Goal: Find specific page/section: Find specific page/section

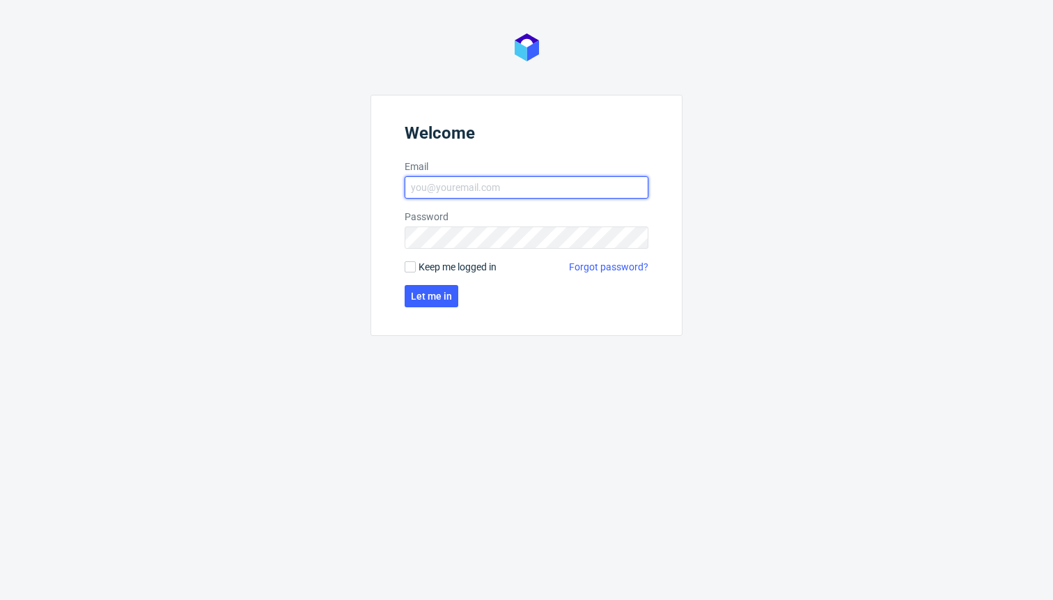
click at [440, 184] on input "Email" at bounding box center [527, 187] width 244 height 22
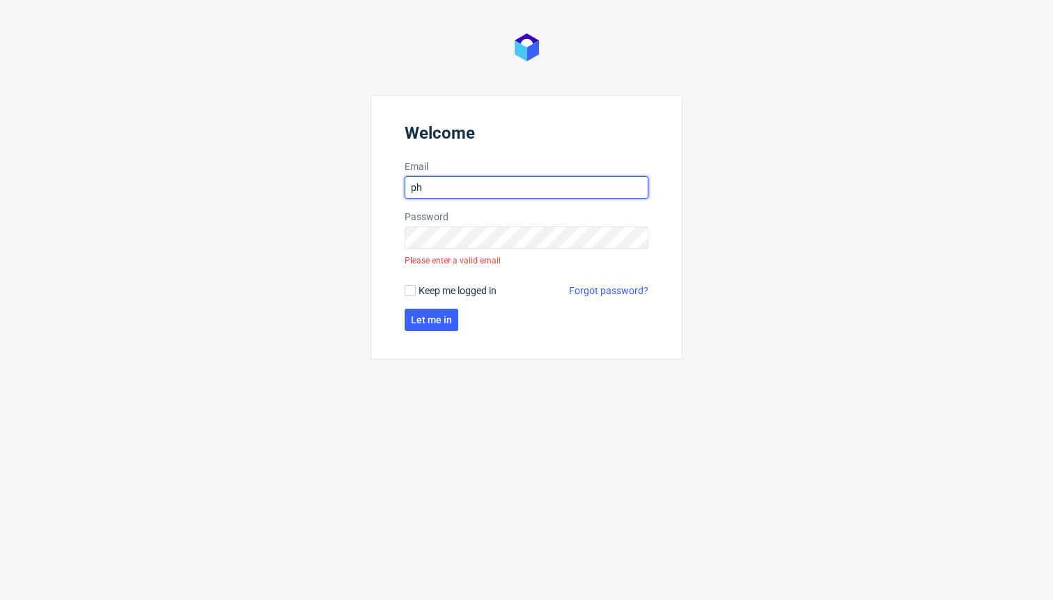
type input "[PERSON_NAME][EMAIL_ADDRESS][PERSON_NAME][DOMAIN_NAME]"
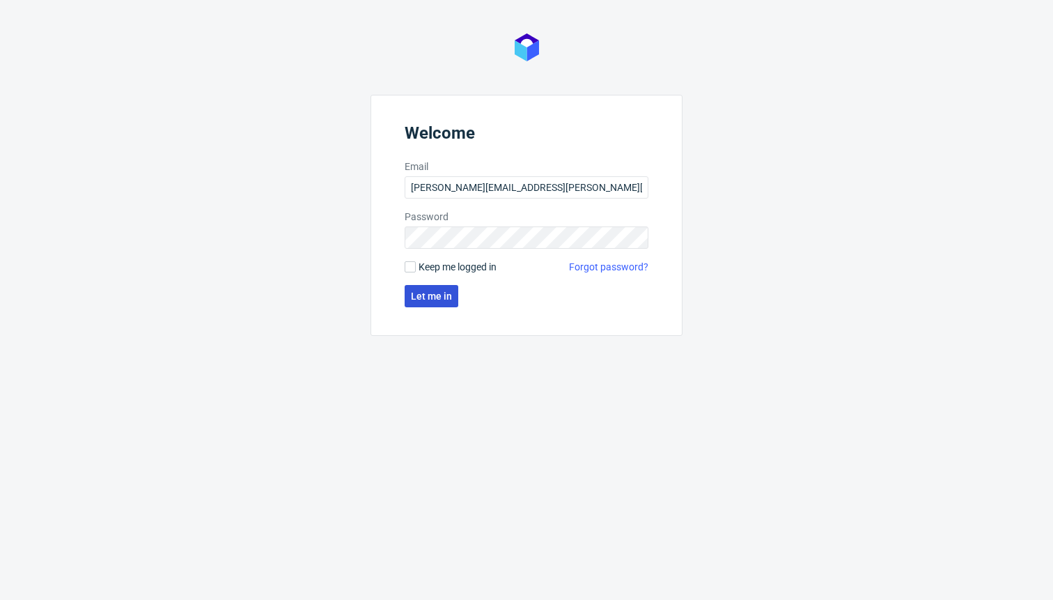
click at [439, 293] on span "Let me in" at bounding box center [431, 296] width 41 height 10
click at [429, 295] on span "Let me in" at bounding box center [431, 296] width 41 height 10
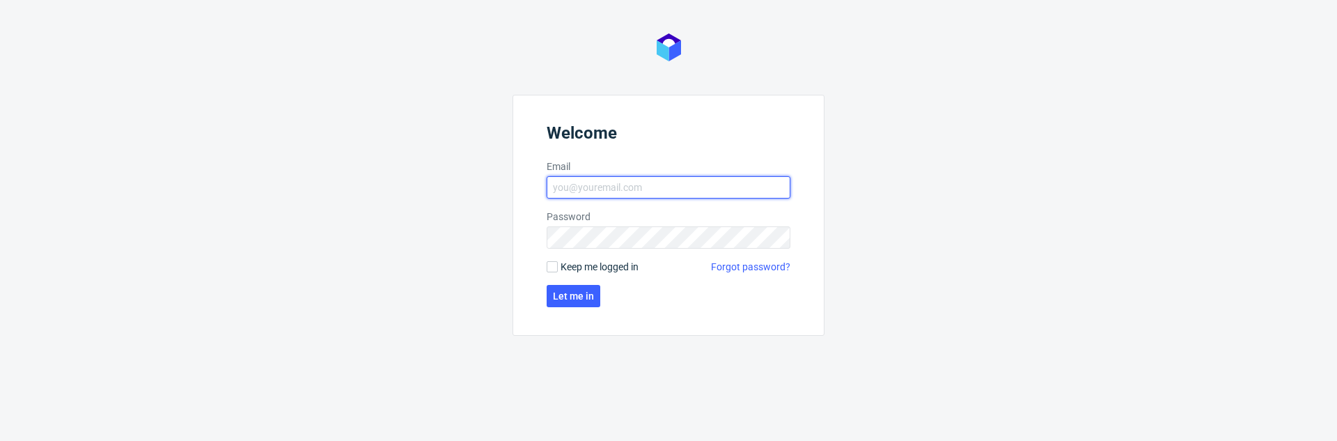
click at [652, 183] on input "Email" at bounding box center [669, 187] width 244 height 22
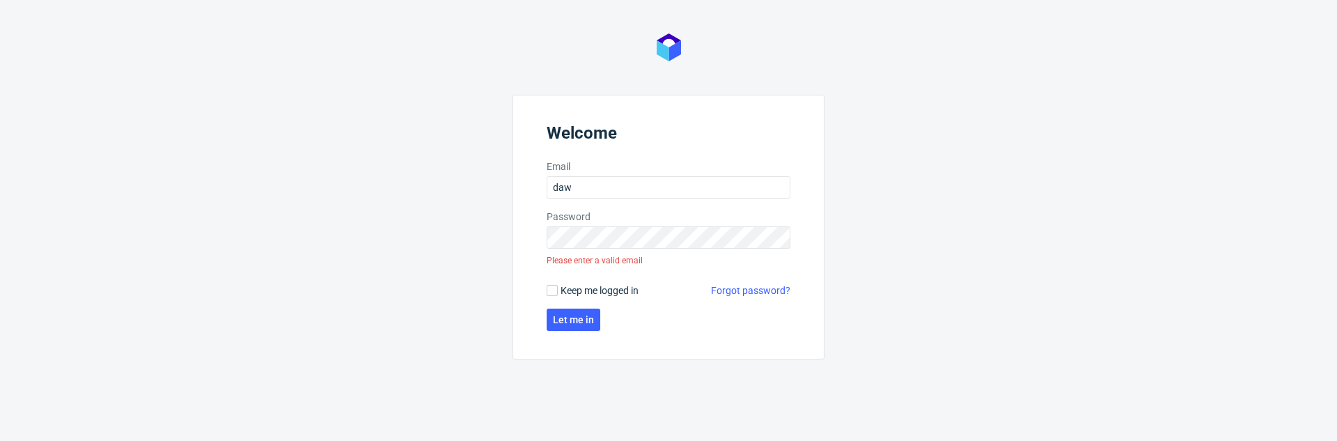
click at [832, 224] on div "Welcome Email daw Password Please enter a valid email Keep me logged in Forgot …" at bounding box center [668, 220] width 1337 height 441
click at [855, 239] on div "Welcome Email daw Password Please enter a valid email Keep me logged in Forgot …" at bounding box center [668, 220] width 1337 height 441
click at [566, 328] on button "Let me in" at bounding box center [574, 320] width 54 height 22
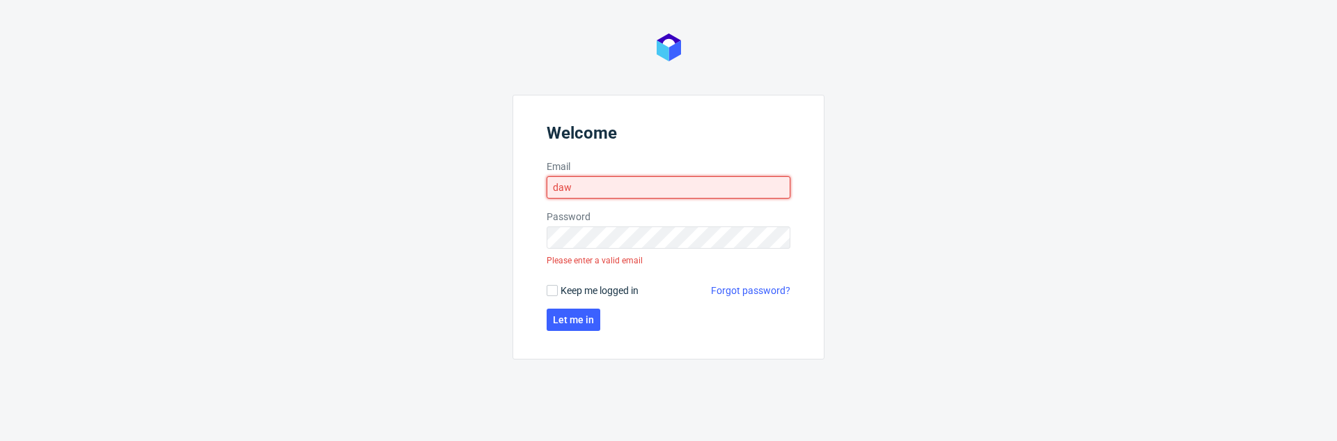
click at [712, 192] on input "daw" at bounding box center [669, 187] width 244 height 22
paste input "[EMAIL_ADDRESS][DOMAIN_NAME]"
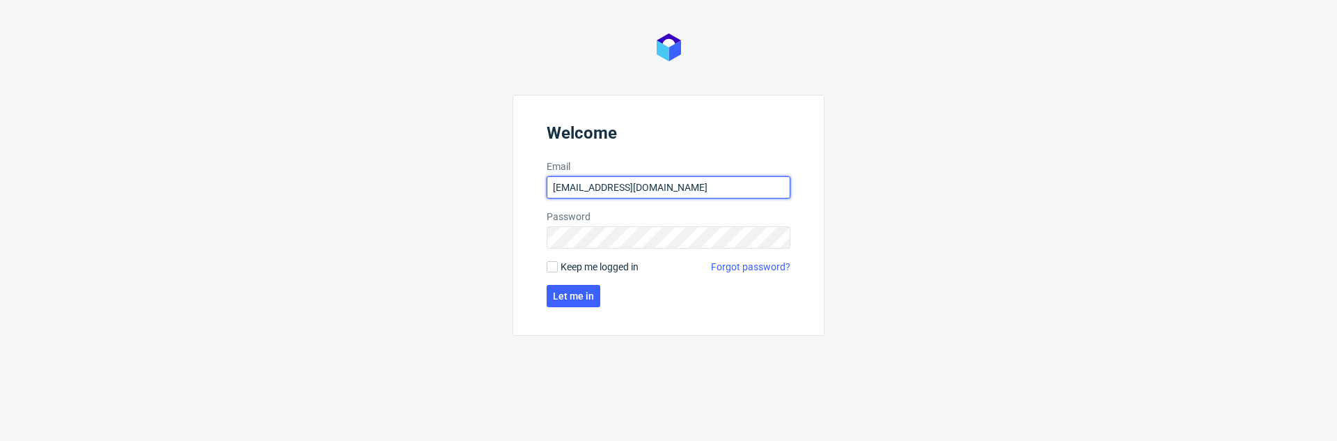
type input "[EMAIL_ADDRESS][DOMAIN_NAME]"
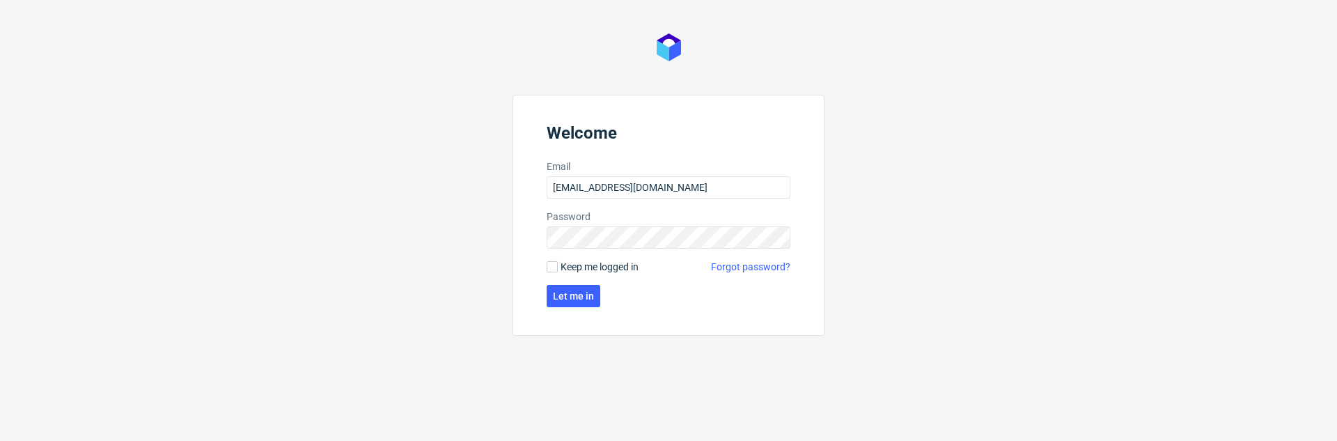
click at [856, 240] on div "Welcome Email [EMAIL_ADDRESS][DOMAIN_NAME] Password Keep me logged in Forgot pa…" at bounding box center [668, 220] width 1337 height 441
click at [577, 291] on span "Let me in" at bounding box center [573, 296] width 41 height 10
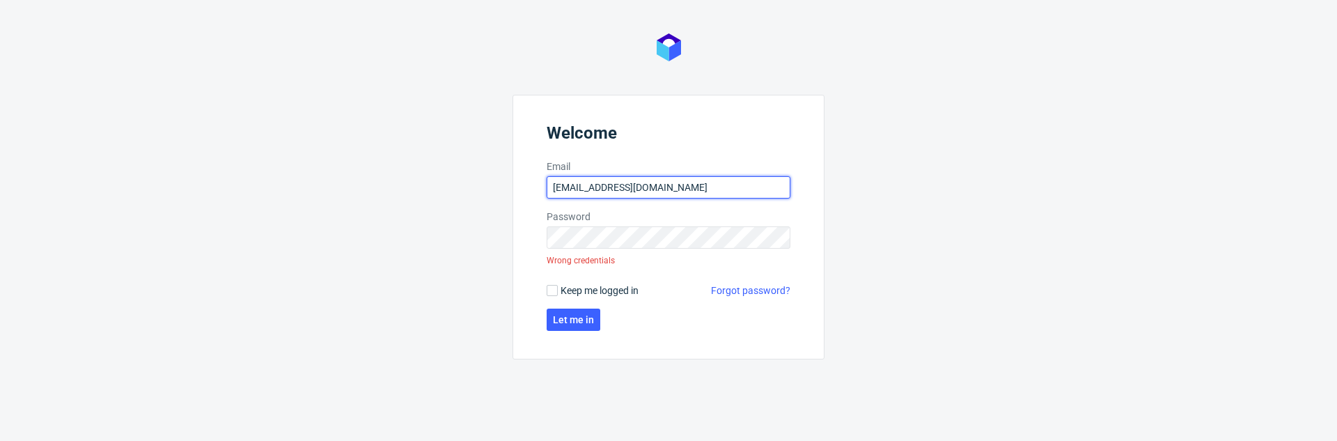
click at [655, 182] on input "[EMAIL_ADDRESS][DOMAIN_NAME]" at bounding box center [669, 187] width 244 height 22
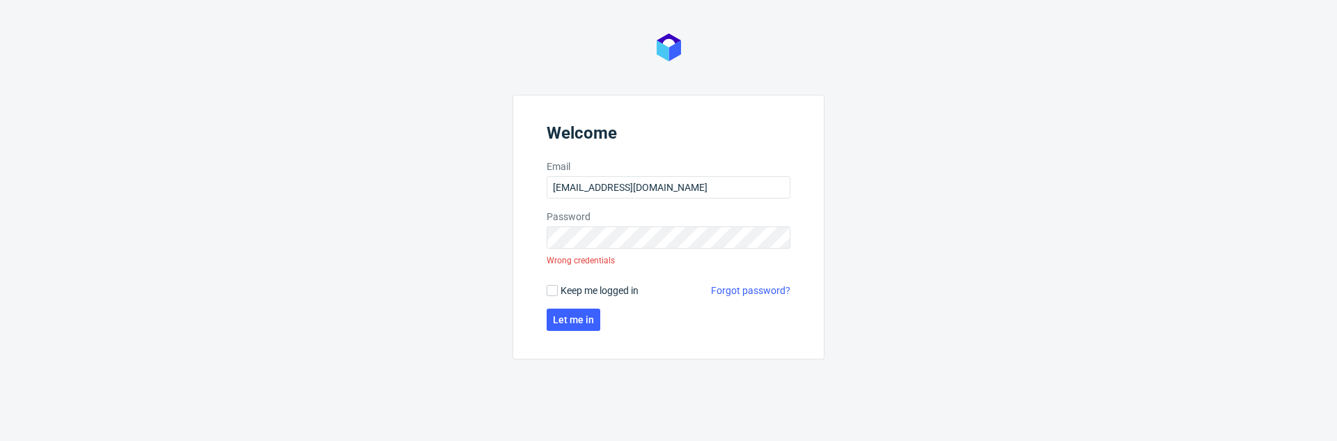
drag, startPoint x: 862, startPoint y: 244, endPoint x: 729, endPoint y: 256, distance: 133.5
click at [860, 245] on div "Welcome Email [EMAIL_ADDRESS][DOMAIN_NAME] Password Wrong credentials Keep me l…" at bounding box center [668, 220] width 1337 height 441
drag, startPoint x: 870, startPoint y: 276, endPoint x: 855, endPoint y: 275, distance: 14.7
click at [859, 276] on div "Welcome Email [EMAIL_ADDRESS][DOMAIN_NAME] Password Wrong credentials Keep me l…" at bounding box center [668, 220] width 1337 height 441
click at [581, 323] on span "Let me in" at bounding box center [573, 320] width 41 height 10
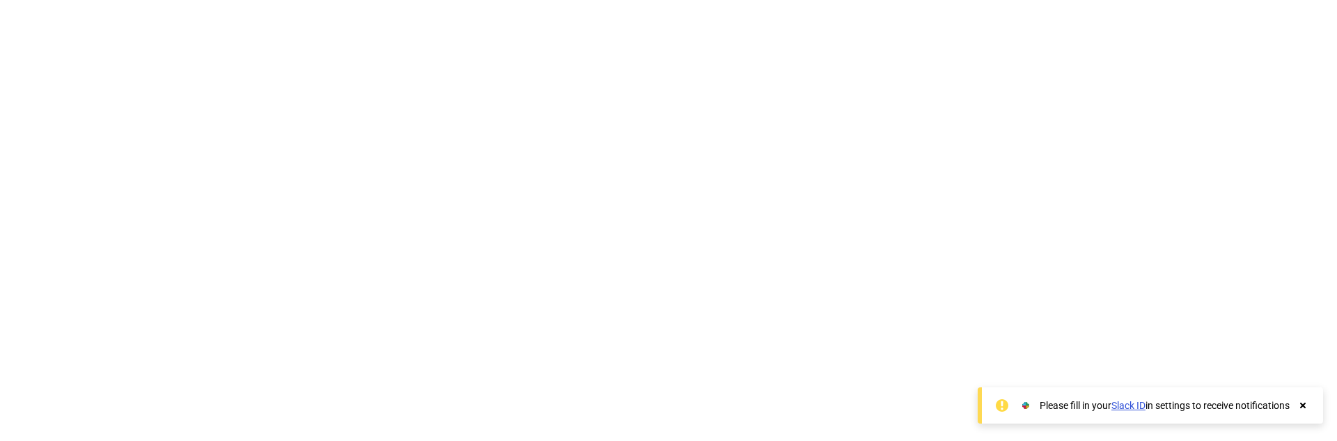
click at [773, 215] on div "Unknown error." at bounding box center [668, 220] width 1337 height 441
click at [430, 200] on div "Unknown error." at bounding box center [668, 220] width 1337 height 441
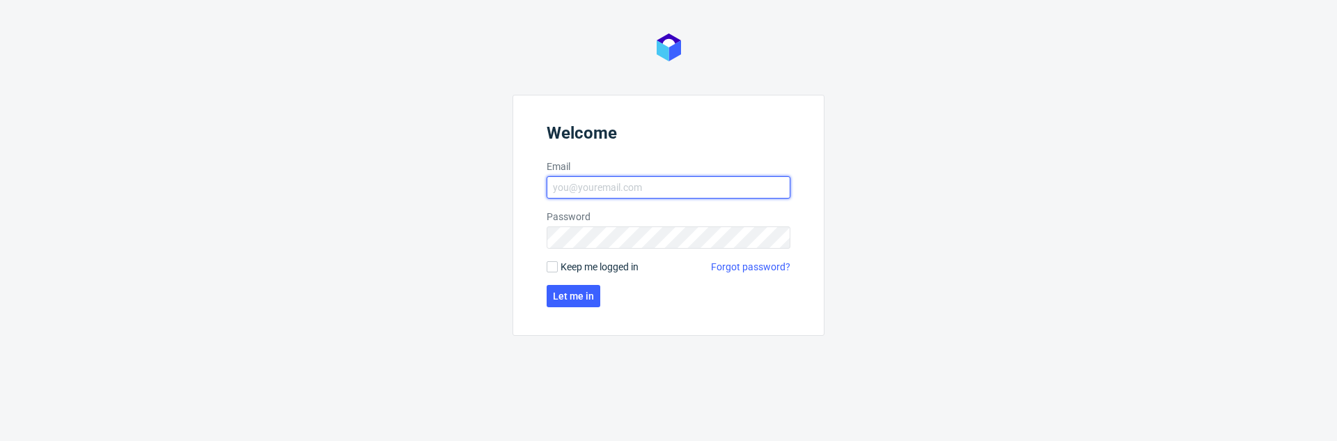
click at [663, 188] on input "Email" at bounding box center [669, 187] width 244 height 22
paste input "[PERSON_NAME][EMAIL_ADDRESS][PERSON_NAME][DOMAIN_NAME]"
type input "[PERSON_NAME][EMAIL_ADDRESS][PERSON_NAME][DOMAIN_NAME]"
drag, startPoint x: 814, startPoint y: 209, endPoint x: 795, endPoint y: 209, distance: 18.8
click at [809, 208] on form "Welcome Email [PERSON_NAME][EMAIL_ADDRESS][PERSON_NAME][DOMAIN_NAME] Password K…" at bounding box center [669, 215] width 312 height 241
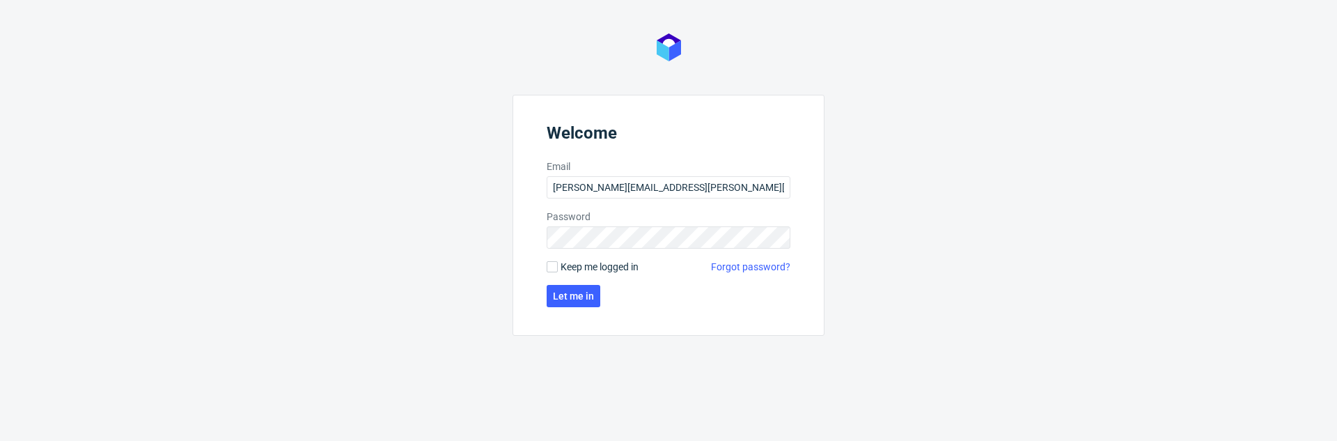
drag, startPoint x: 964, startPoint y: 220, endPoint x: 941, endPoint y: 224, distance: 23.4
click at [956, 221] on div "Welcome Email [PERSON_NAME][EMAIL_ADDRESS][PERSON_NAME][DOMAIN_NAME] Password K…" at bounding box center [668, 220] width 1337 height 441
click at [551, 295] on button "Let me in" at bounding box center [574, 296] width 54 height 22
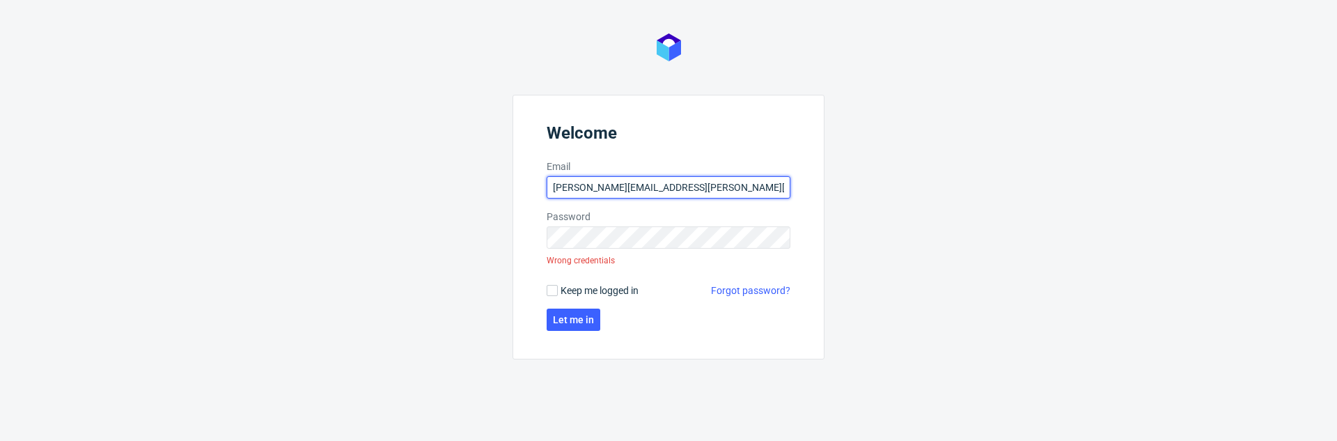
click at [644, 188] on input "andrzej.winecki@packhelp.com" at bounding box center [669, 187] width 244 height 22
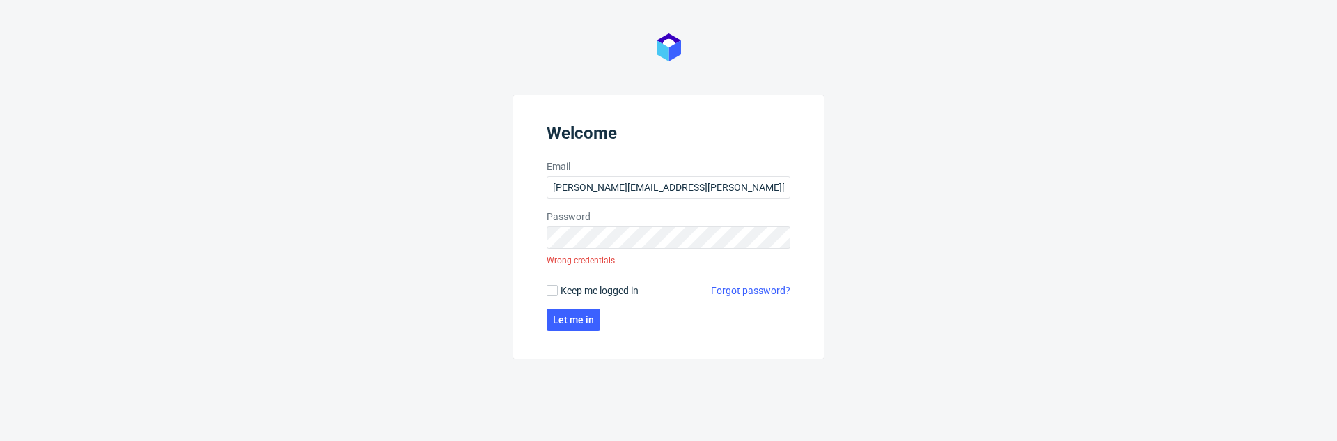
click at [817, 236] on form "Welcome Email andrzej.winecki@packhelp.com Password Wrong credentials Keep me l…" at bounding box center [669, 227] width 312 height 265
drag, startPoint x: 868, startPoint y: 240, endPoint x: 570, endPoint y: 313, distance: 306.8
click at [860, 242] on div "Welcome Email andrzej.winecki@packhelp.com Password Wrong credentials Keep me l…" at bounding box center [668, 220] width 1337 height 441
click at [582, 316] on span "Let me in" at bounding box center [573, 320] width 41 height 10
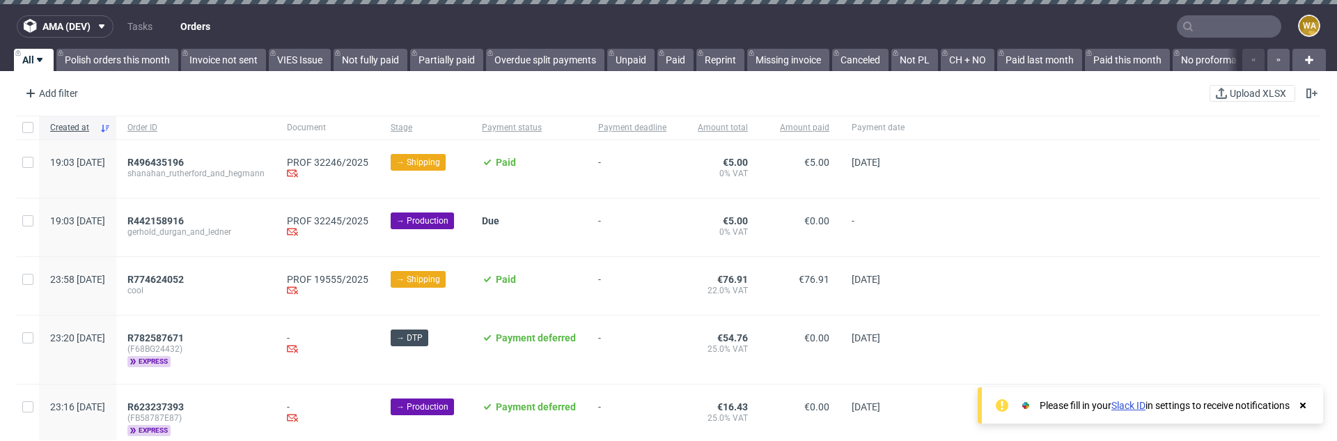
click at [1306, 410] on icon at bounding box center [1303, 405] width 13 height 11
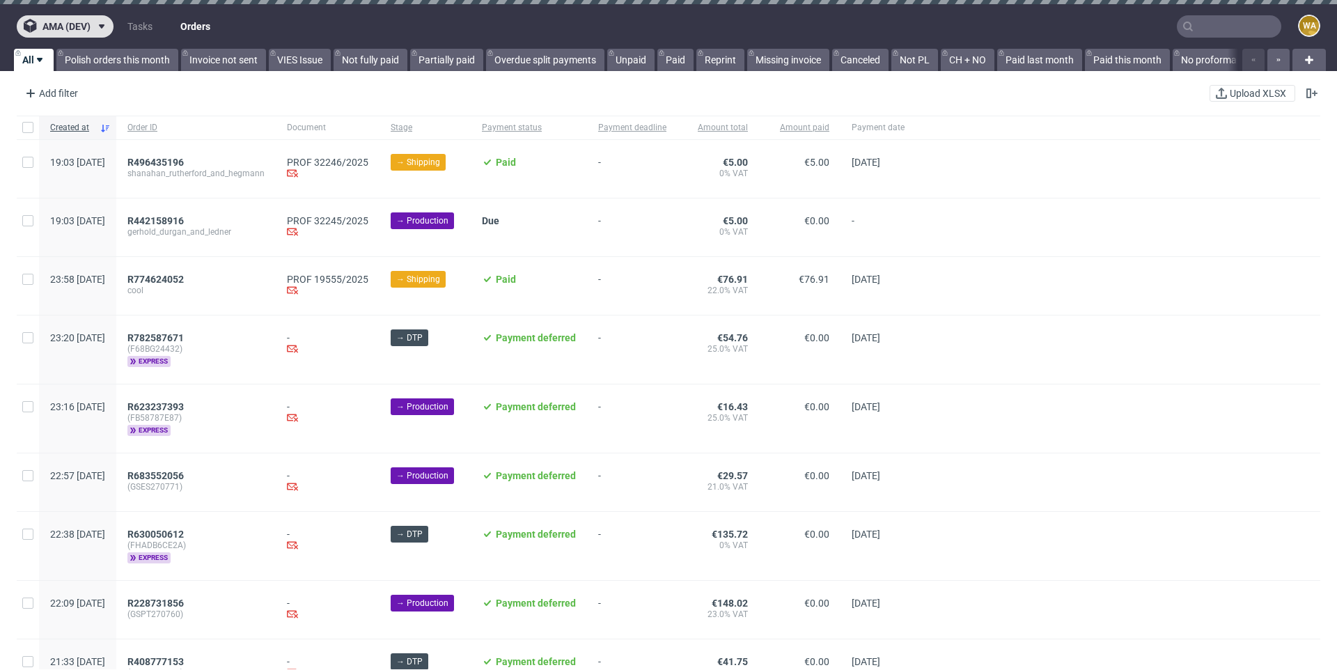
click at [75, 24] on span "ama (dev)" at bounding box center [66, 27] width 48 height 10
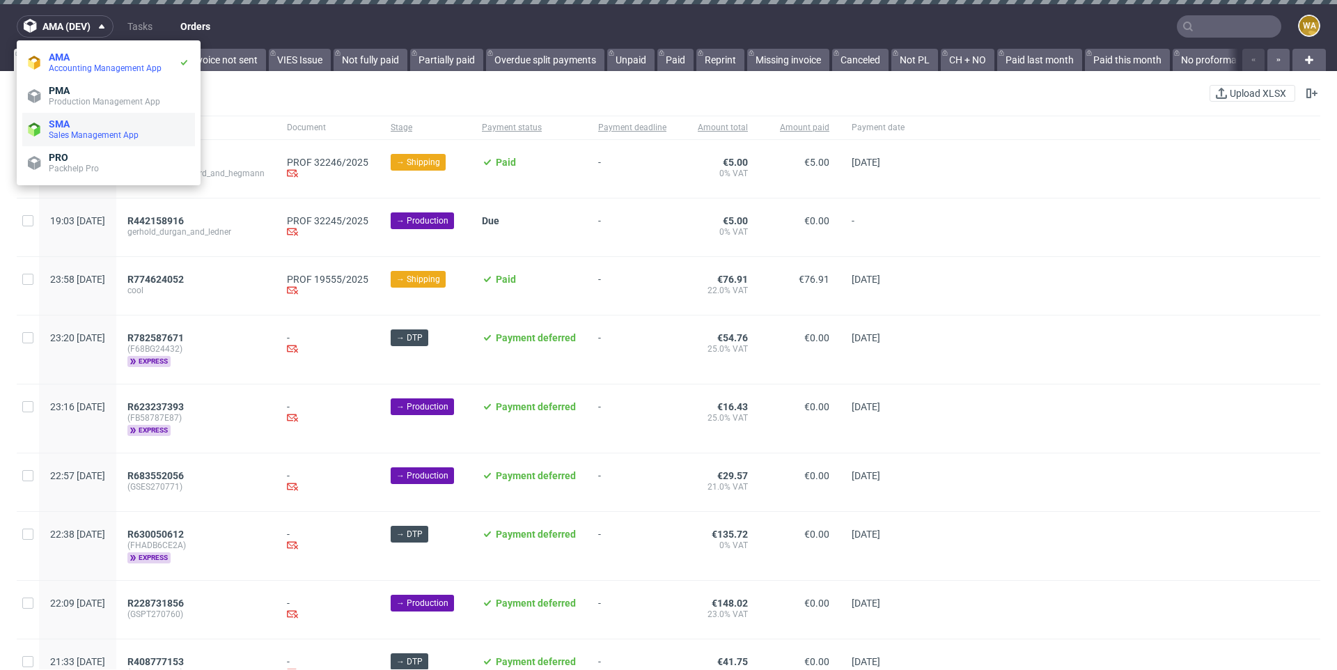
click at [84, 123] on span "SMA" at bounding box center [119, 123] width 141 height 11
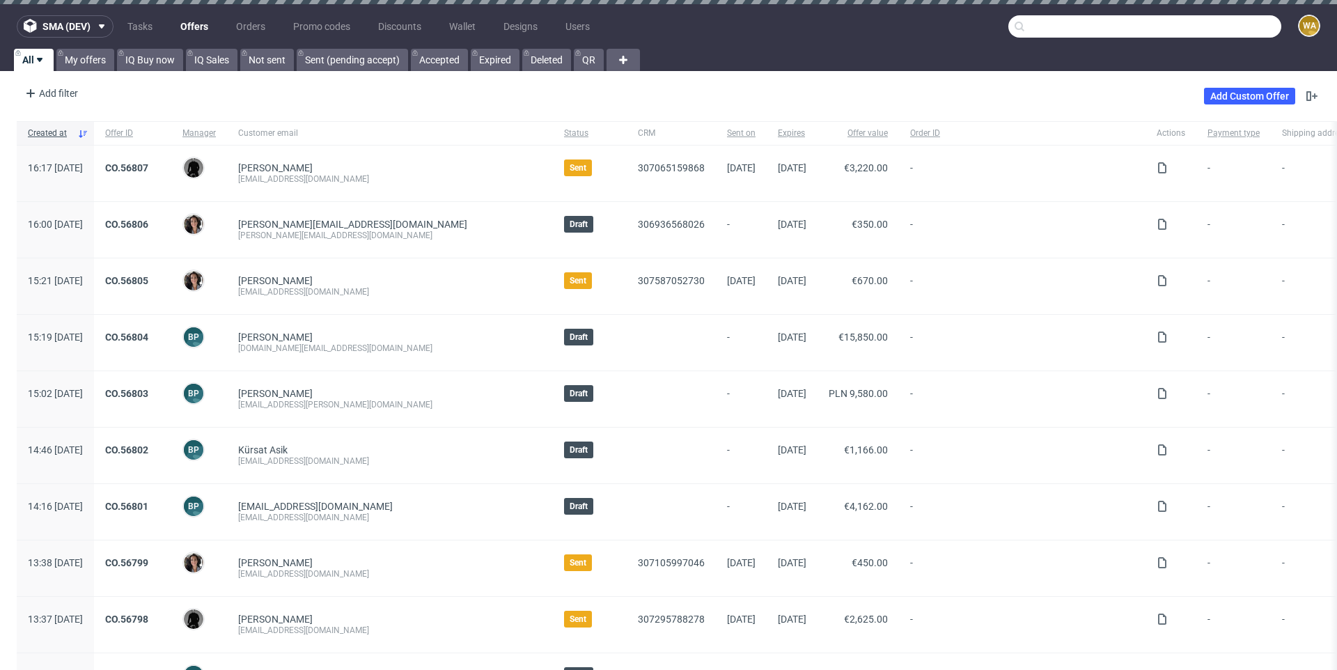
click at [1208, 26] on input "text" at bounding box center [1144, 26] width 273 height 22
paste input ": "jj@michaeljondral.com""
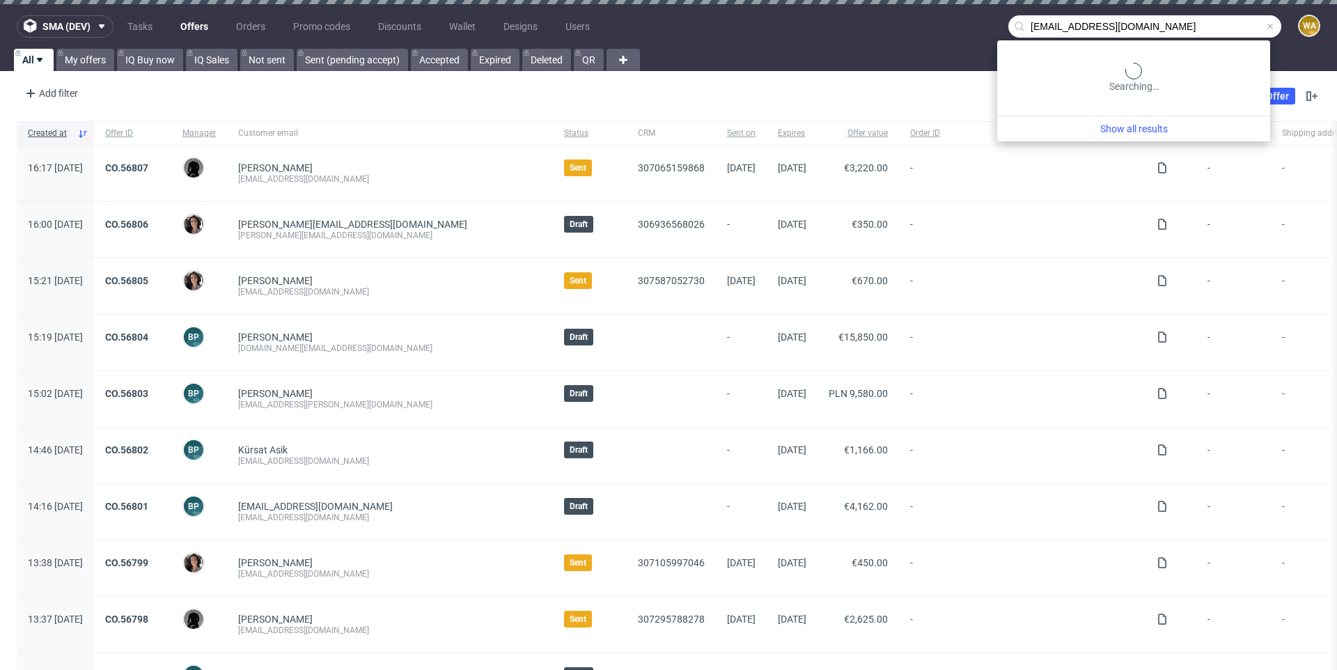
type input "jj@michaeljondral.com"
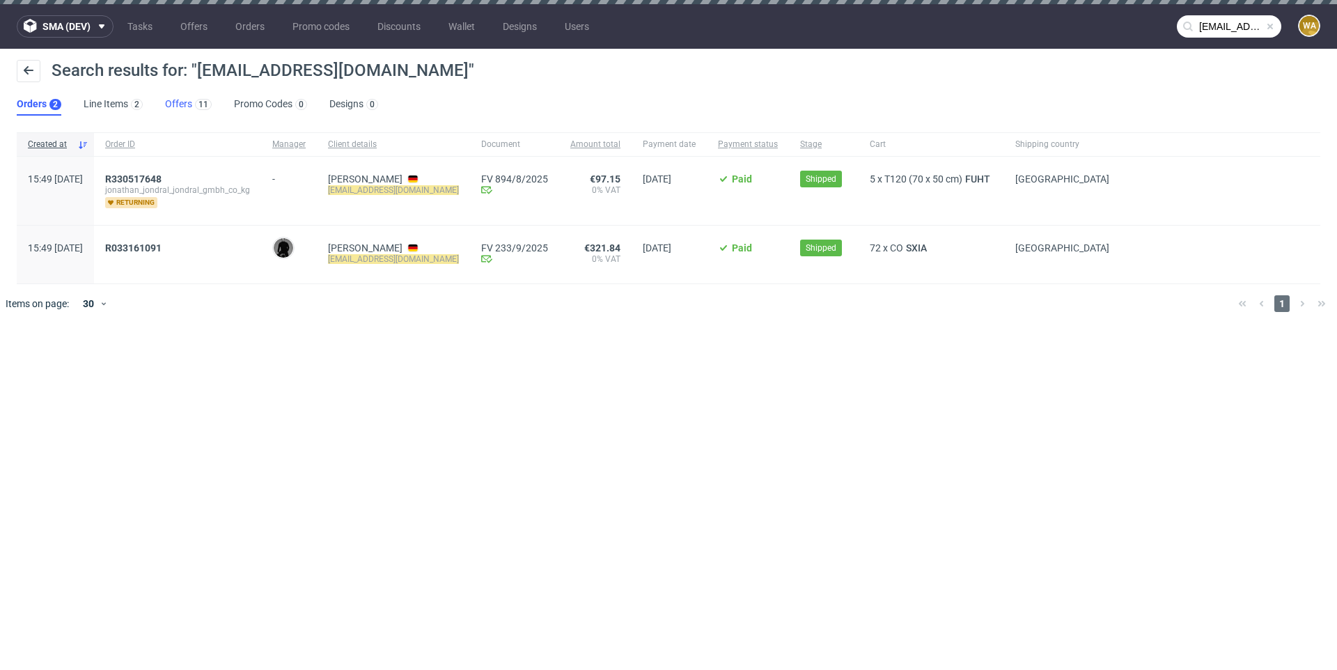
click at [194, 102] on div "11" at bounding box center [202, 104] width 20 height 14
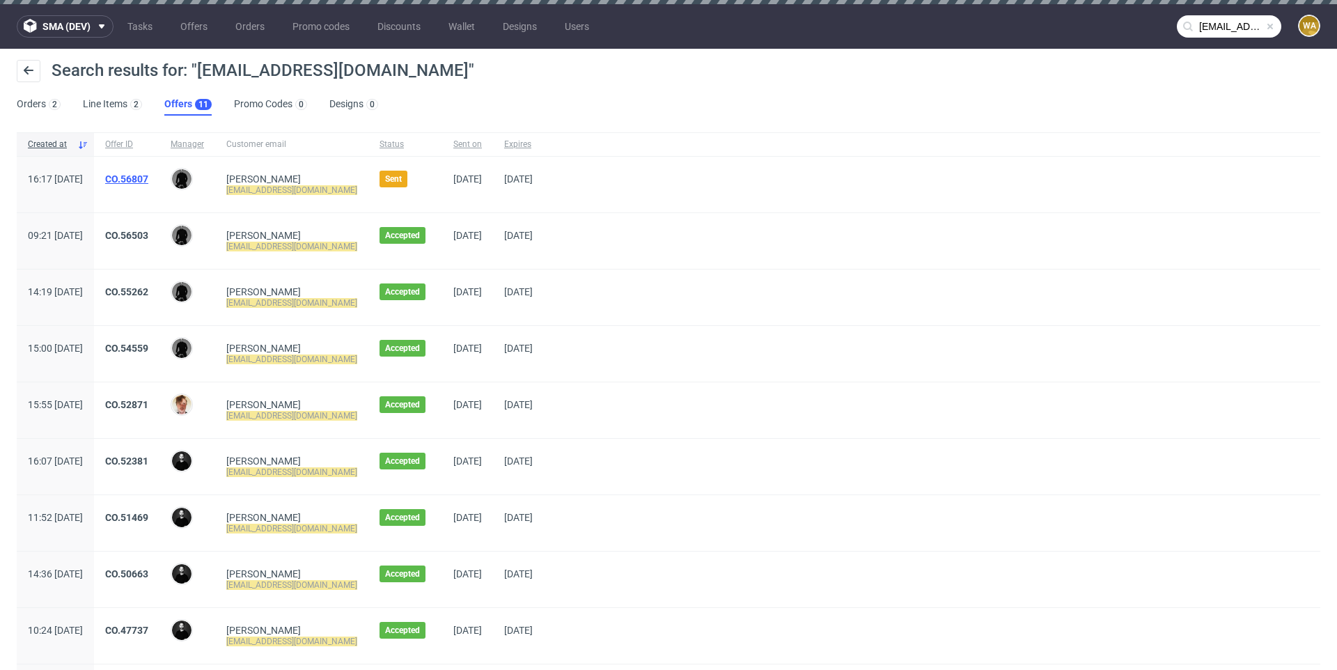
click at [148, 178] on link "CO.56807" at bounding box center [126, 178] width 43 height 11
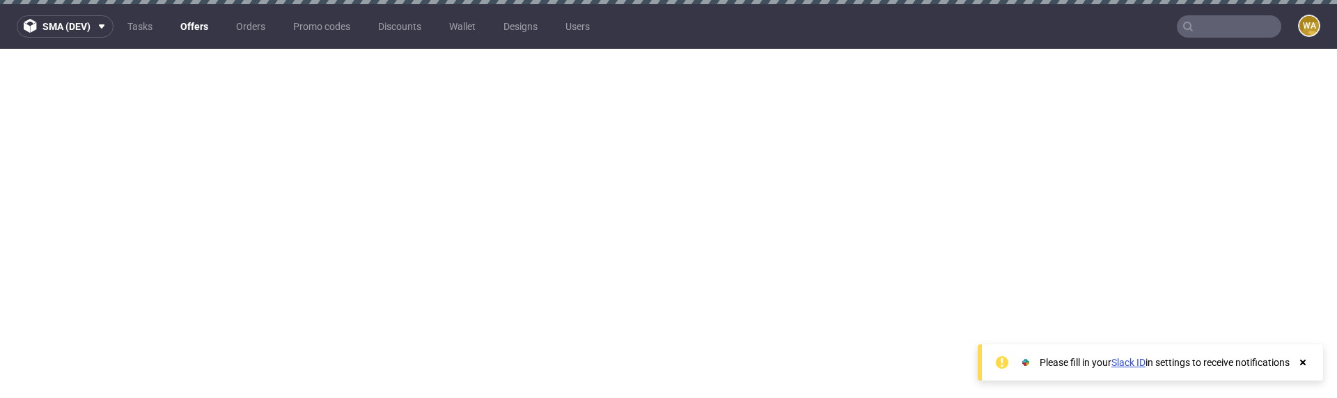
type input "[EMAIL_ADDRESS][DOMAIN_NAME]"
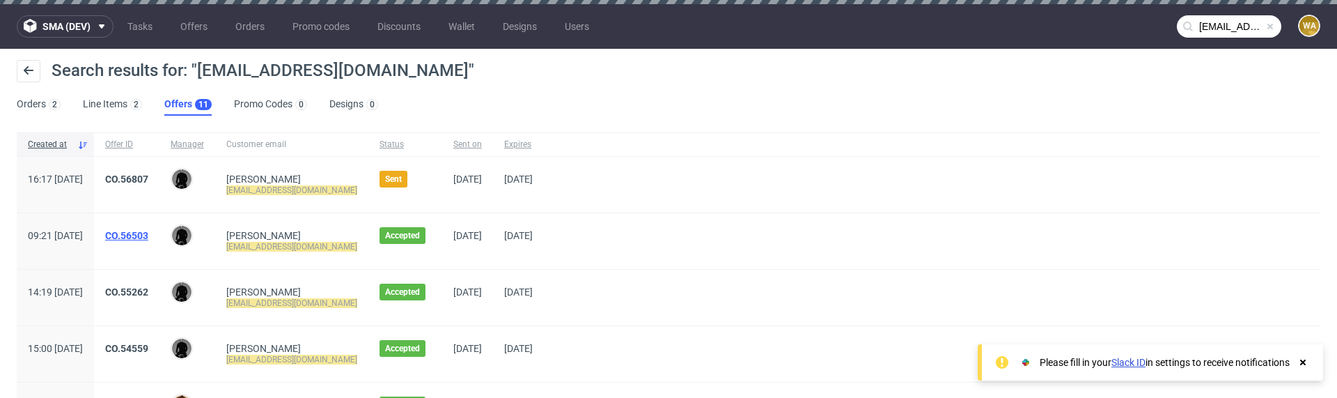
click at [148, 233] on link "CO.56503" at bounding box center [126, 235] width 43 height 11
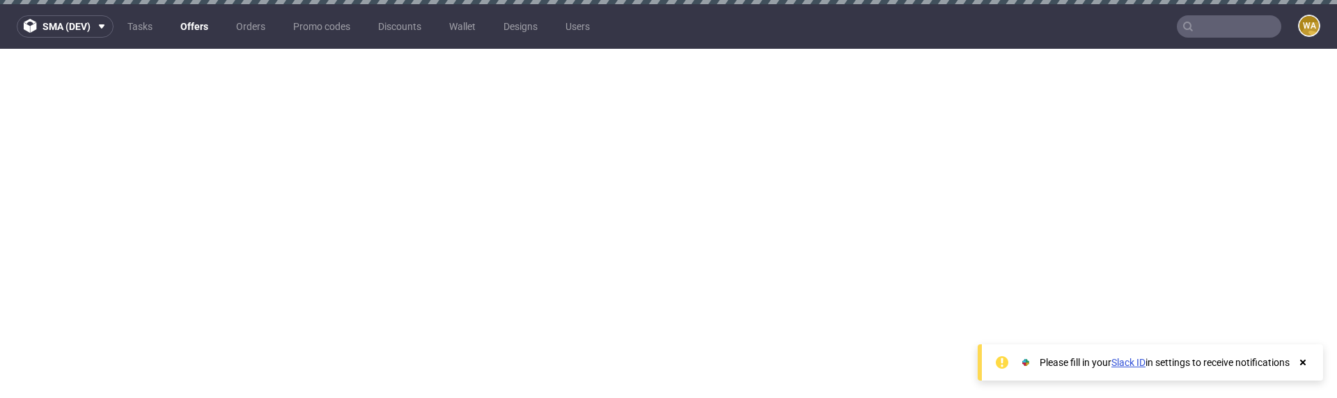
type input "[EMAIL_ADDRESS][DOMAIN_NAME]"
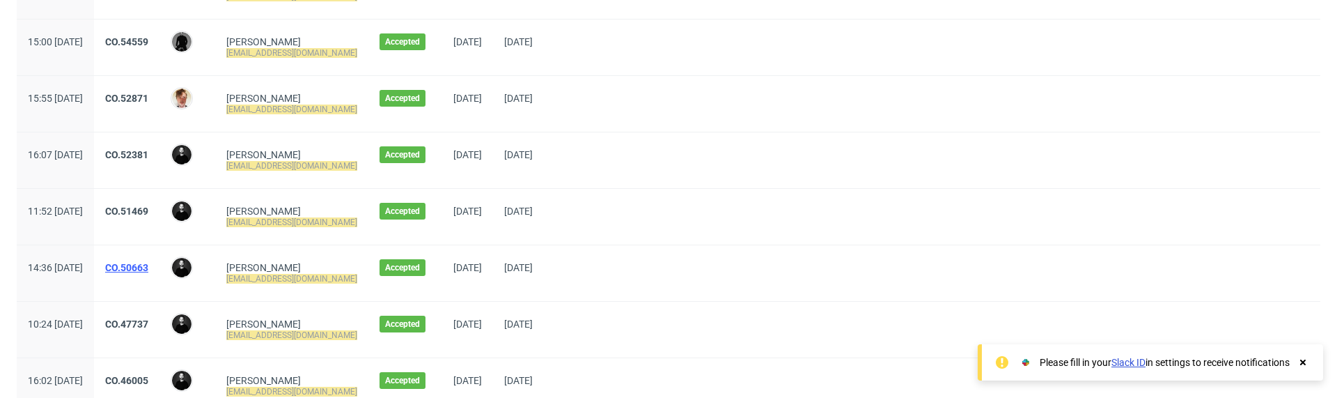
click at [148, 270] on link "CO.50663" at bounding box center [126, 267] width 43 height 11
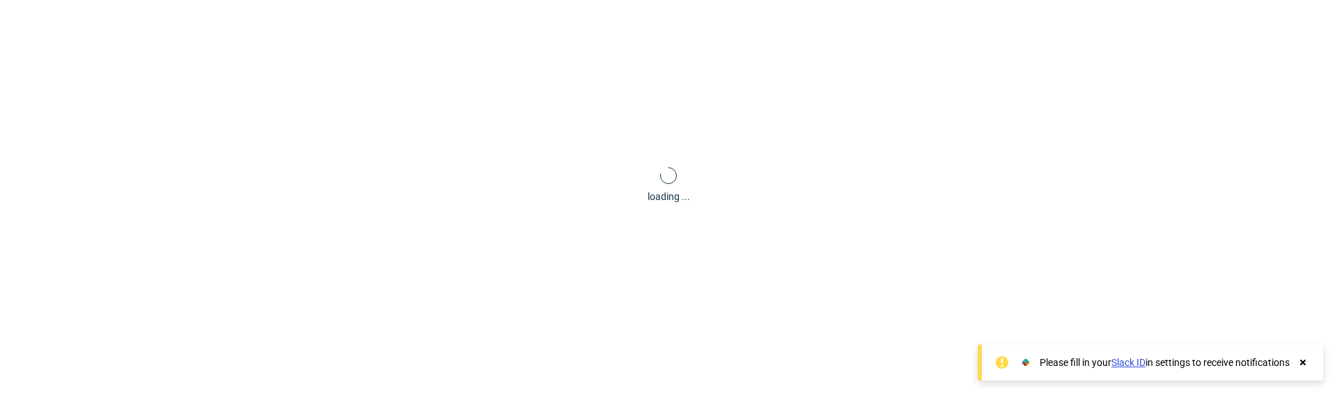
scroll to position [8, 0]
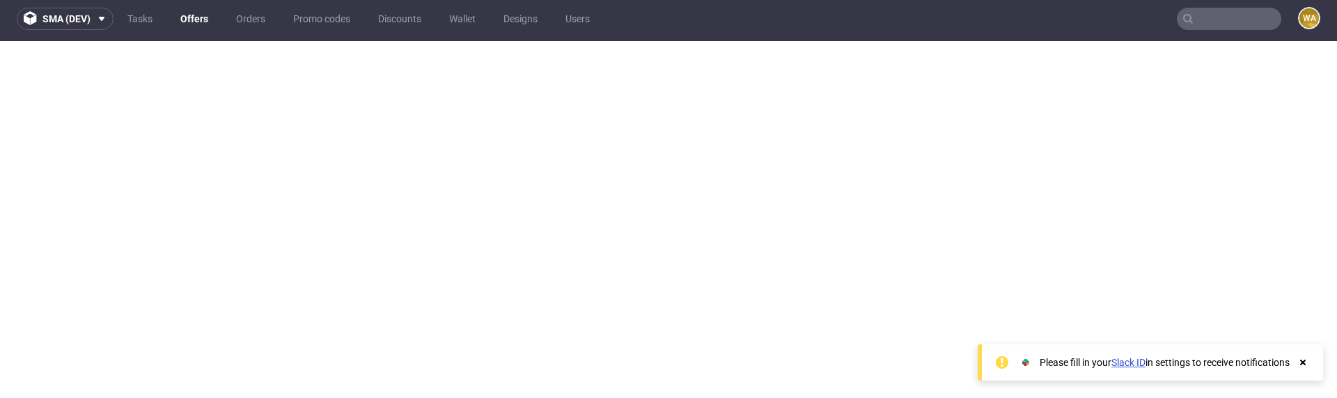
click at [1305, 358] on icon at bounding box center [1303, 362] width 13 height 11
